Goal: Information Seeking & Learning: Understand process/instructions

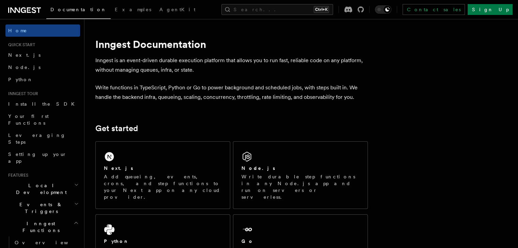
scroll to position [80, 0]
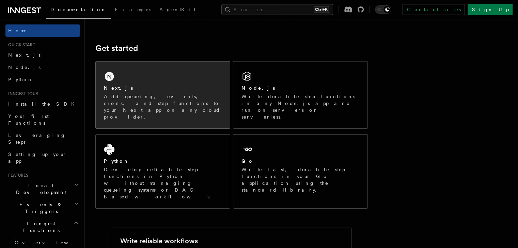
click at [189, 84] on div "Next.js Add queueing, events, crons, and step functions to your Next app on any…" at bounding box center [163, 95] width 134 height 67
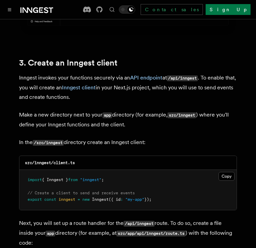
scroll to position [777, 0]
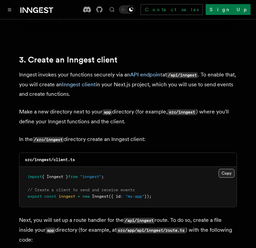
click at [226, 169] on button "Copy Copied" at bounding box center [226, 173] width 16 height 9
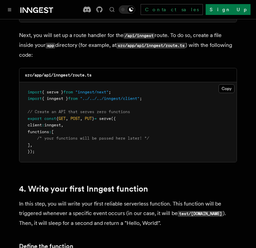
scroll to position [962, 0]
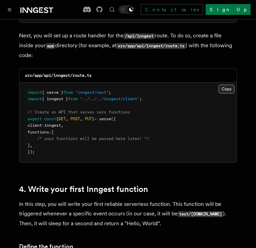
click at [223, 85] on button "Copy Copied" at bounding box center [226, 89] width 16 height 9
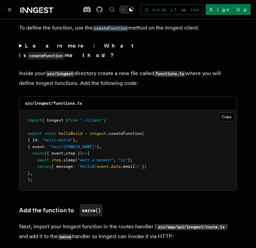
scroll to position [1216, 0]
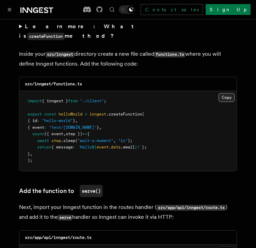
click at [222, 93] on button "Copy Copied" at bounding box center [226, 97] width 16 height 9
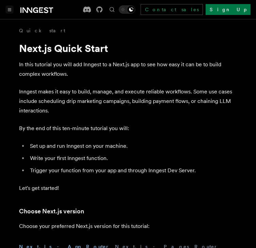
click at [11, 9] on icon "Toggle navigation" at bounding box center [9, 9] width 3 height 3
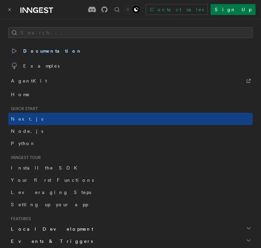
click at [11, 9] on icon "Toggle navigation" at bounding box center [9, 9] width 3 height 3
